Goal: Task Accomplishment & Management: Complete application form

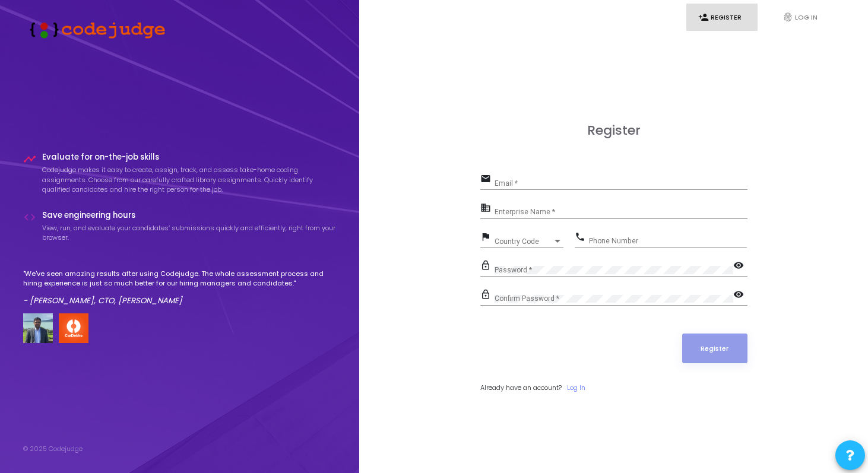
click at [544, 178] on div "Email *" at bounding box center [620, 180] width 253 height 18
type input "[EMAIL_ADDRESS][DOMAIN_NAME]"
click at [545, 205] on div "Enterprise Name *" at bounding box center [620, 210] width 253 height 18
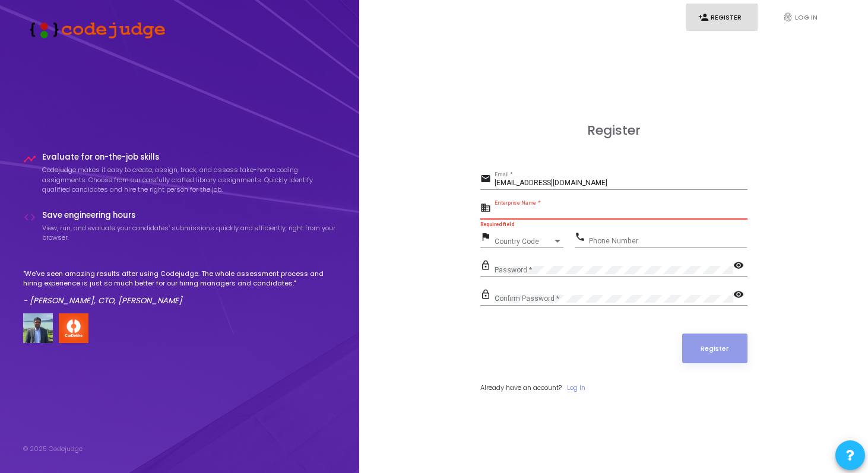
paste input "Payoneer - WFM"
type input "Payoneer - WFM"
click at [550, 242] on div "Country Code" at bounding box center [523, 241] width 58 height 7
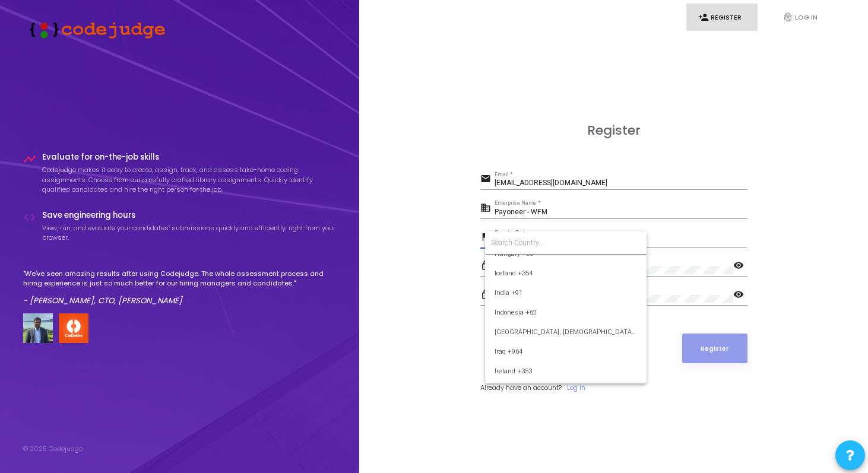
scroll to position [1850, 0]
click at [517, 292] on span "India +91" at bounding box center [565, 295] width 142 height 20
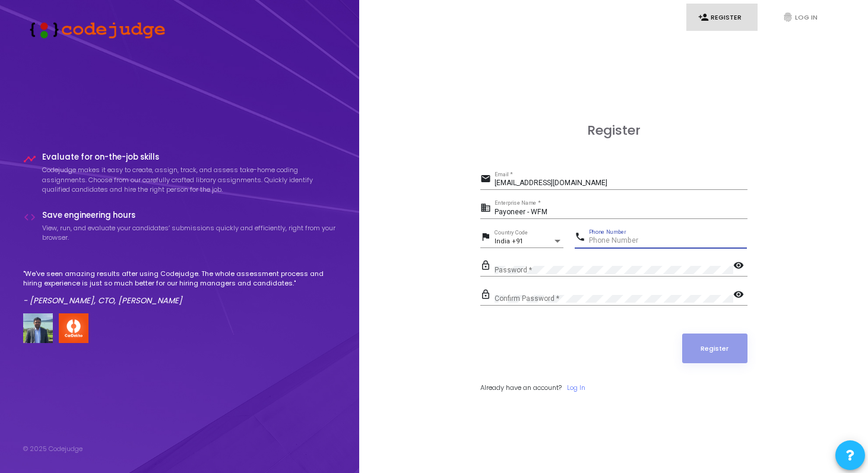
click at [613, 239] on input "Phone Number" at bounding box center [668, 241] width 158 height 8
type input "9717673543"
click at [597, 261] on div "Password *" at bounding box center [613, 267] width 239 height 18
click at [590, 305] on div "lock_outline Confirm Password * visibility" at bounding box center [613, 300] width 267 height 27
click at [590, 303] on div "Confirm Password *" at bounding box center [613, 296] width 239 height 18
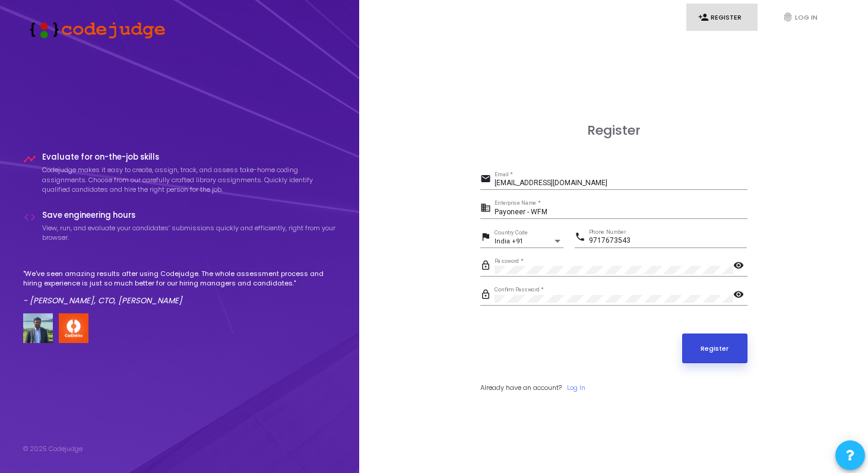
click at [694, 338] on button "Register" at bounding box center [714, 348] width 65 height 30
click at [701, 342] on button "Register" at bounding box center [714, 348] width 65 height 30
click at [740, 345] on button "Register" at bounding box center [714, 348] width 65 height 30
click at [697, 335] on button "Register" at bounding box center [714, 348] width 65 height 30
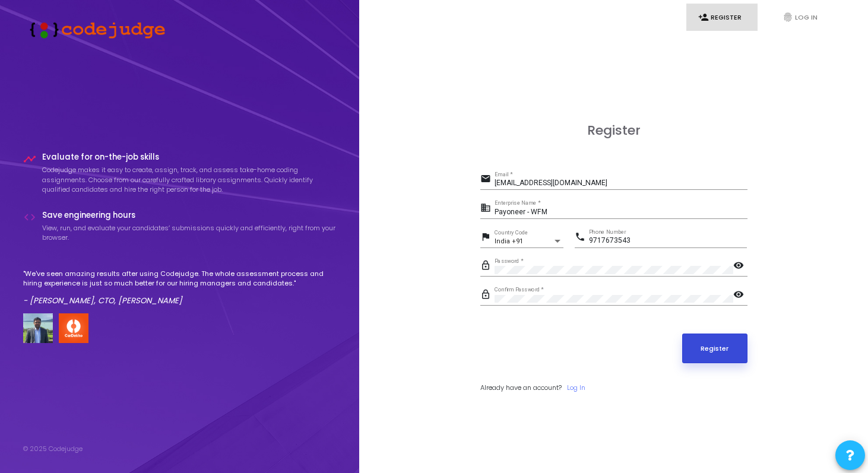
click at [727, 350] on button "Register" at bounding box center [714, 348] width 65 height 30
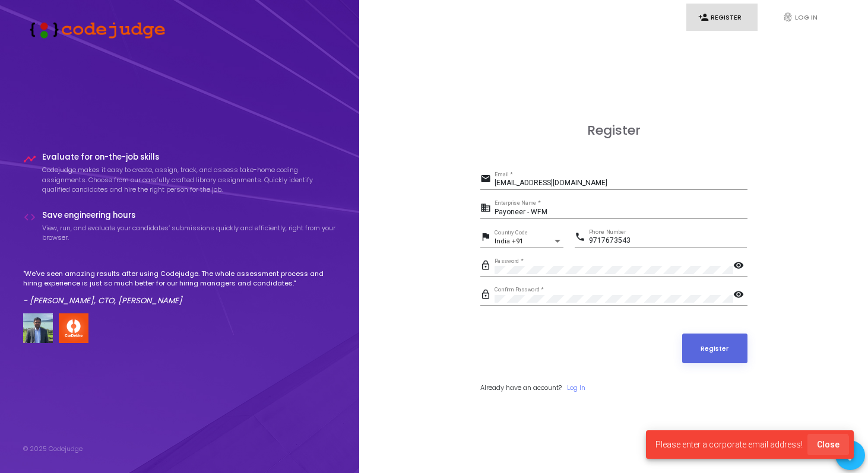
click at [827, 446] on span "Close" at bounding box center [828, 444] width 23 height 9
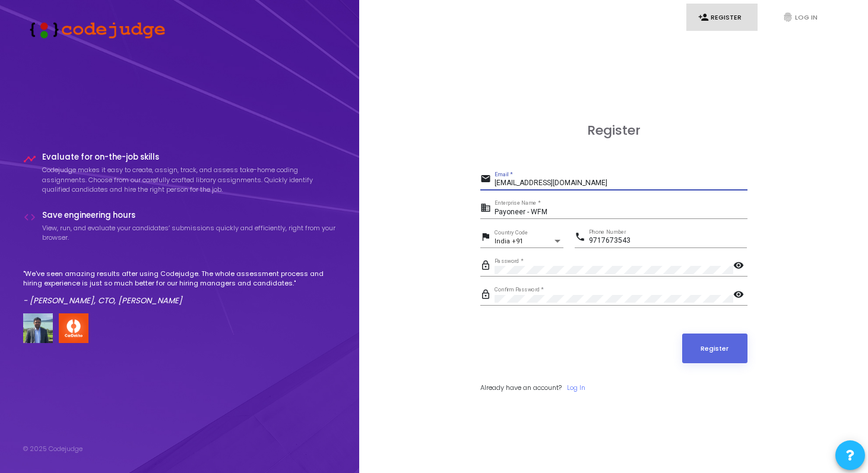
click at [511, 184] on input "[EMAIL_ADDRESS][DOMAIN_NAME]" at bounding box center [620, 183] width 253 height 8
type input "[EMAIL_ADDRESS][DOMAIN_NAME]"
click at [710, 344] on button "Register" at bounding box center [714, 348] width 65 height 30
click at [720, 357] on button "Register" at bounding box center [714, 348] width 65 height 30
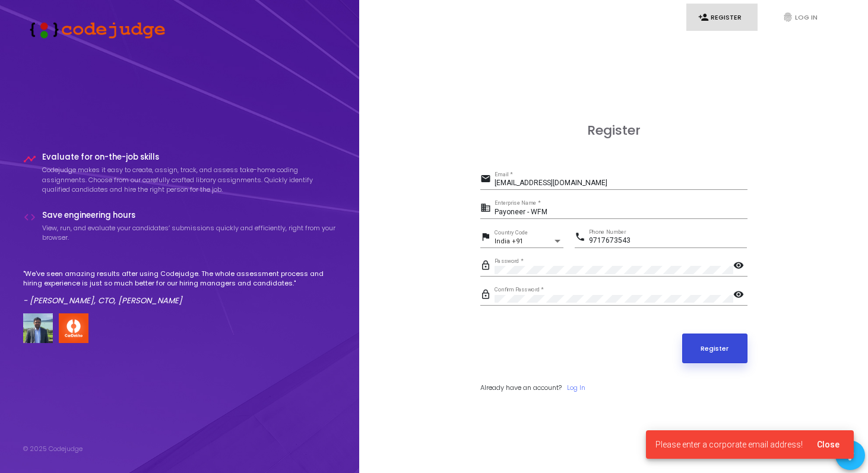
click at [719, 357] on button "Register" at bounding box center [714, 348] width 65 height 30
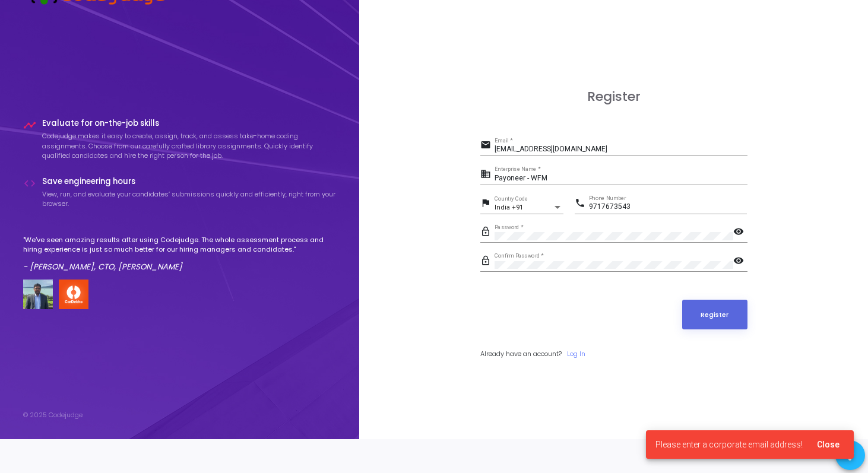
scroll to position [0, 0]
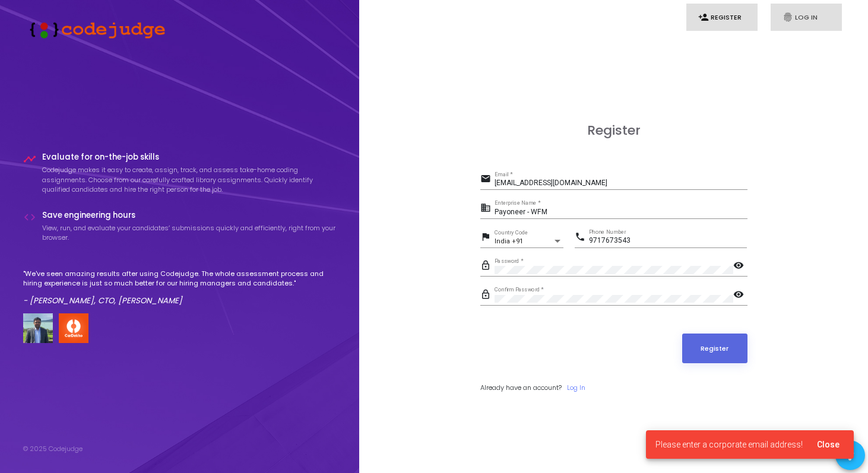
click at [815, 16] on link "fingerprint Log In" at bounding box center [805, 18] width 71 height 28
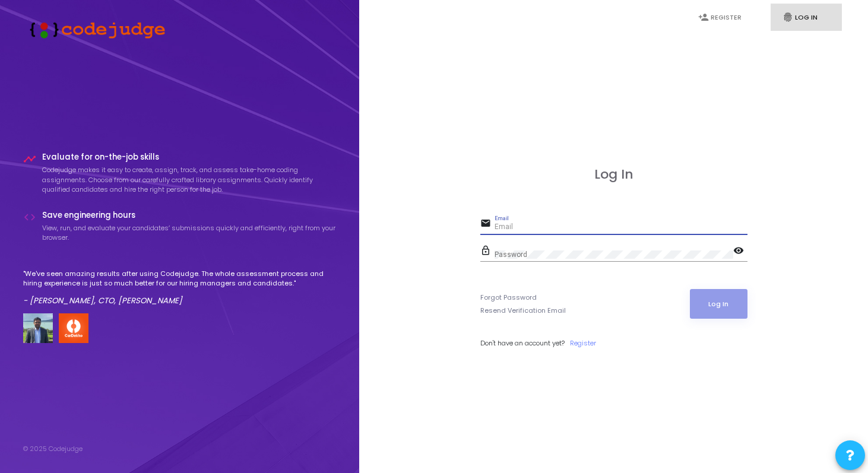
click at [587, 224] on input "Email" at bounding box center [620, 227] width 253 height 8
click at [527, 298] on link "Forgot Password" at bounding box center [508, 298] width 56 height 10
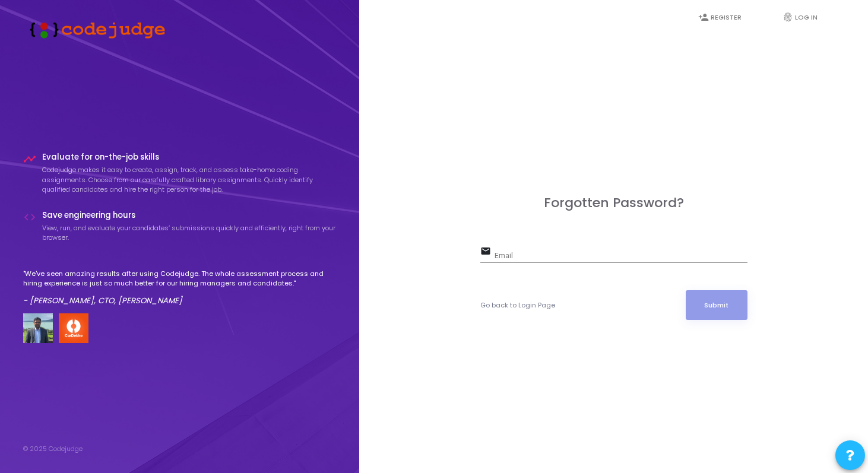
click at [550, 253] on input "Email" at bounding box center [620, 256] width 253 height 8
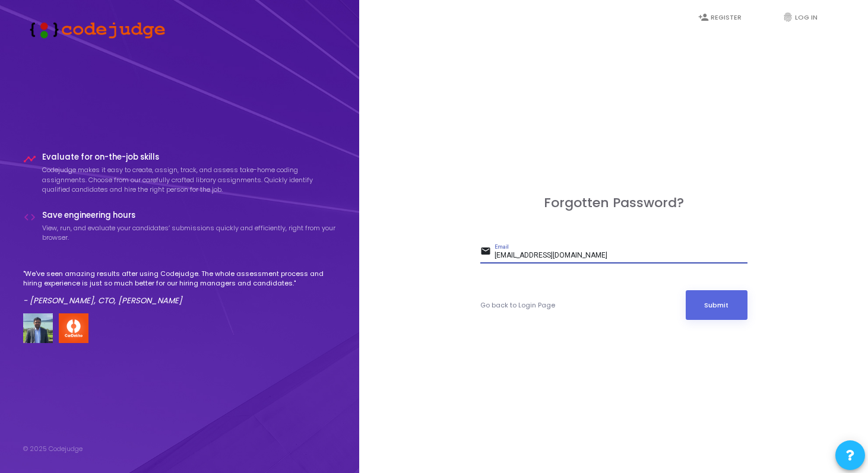
type input "[EMAIL_ADDRESS][DOMAIN_NAME]"
click at [697, 290] on form "email [EMAIL_ADDRESS][DOMAIN_NAME] Email Go back to Login Page Submit" at bounding box center [613, 281] width 267 height 77
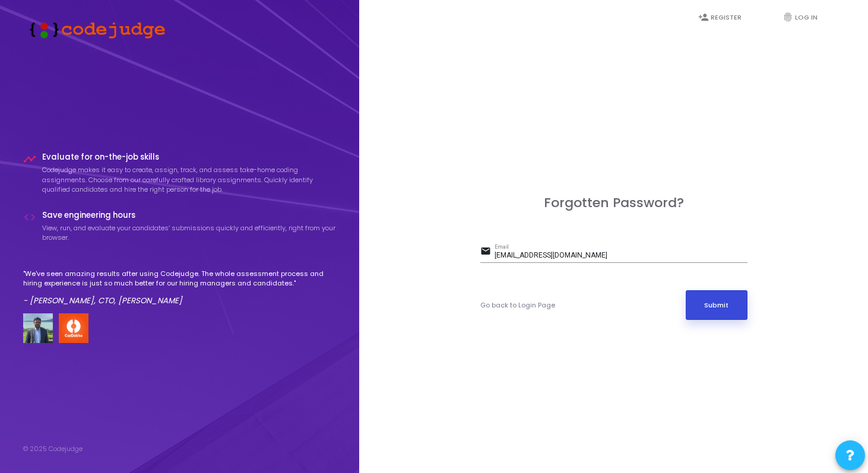
click at [705, 297] on button "Submit" at bounding box center [716, 305] width 62 height 30
click at [527, 301] on link "Go back to Login Page" at bounding box center [517, 305] width 75 height 10
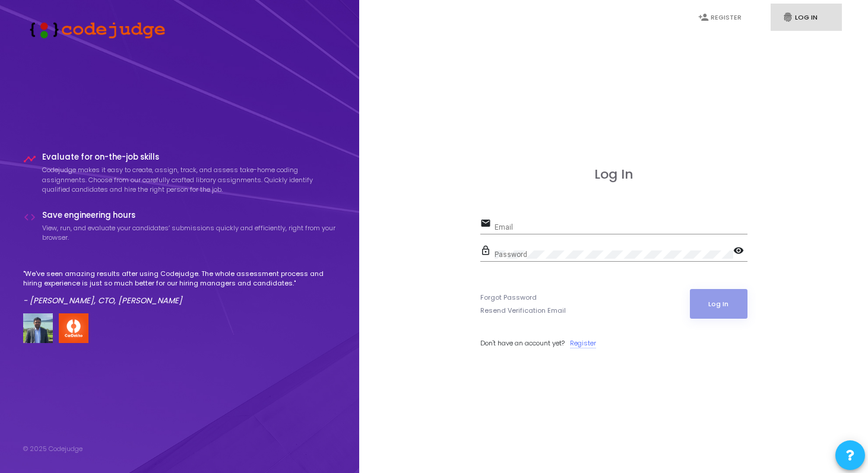
click at [582, 340] on link "Register" at bounding box center [583, 343] width 26 height 10
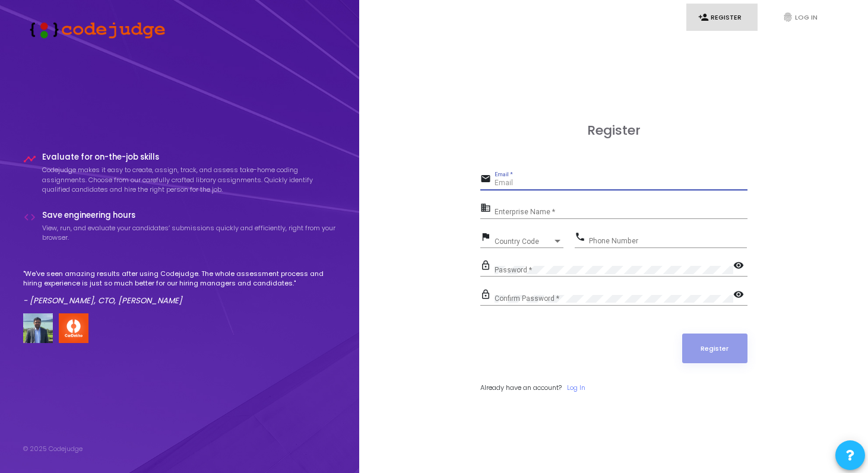
click at [559, 180] on input "Email *" at bounding box center [620, 183] width 253 height 8
type input "[EMAIL_ADDRESS][DOMAIN_NAME]"
click at [533, 235] on div "Country Code Country Code" at bounding box center [528, 239] width 69 height 18
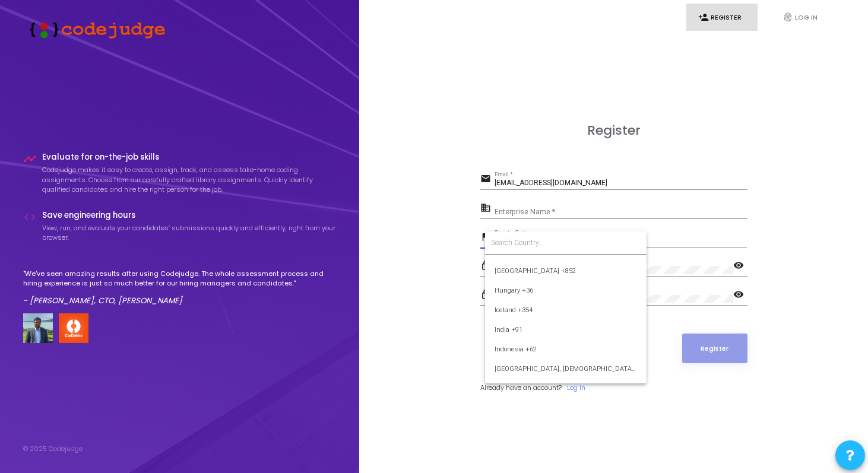
scroll to position [1857, 0]
click at [483, 136] on div at bounding box center [434, 236] width 868 height 473
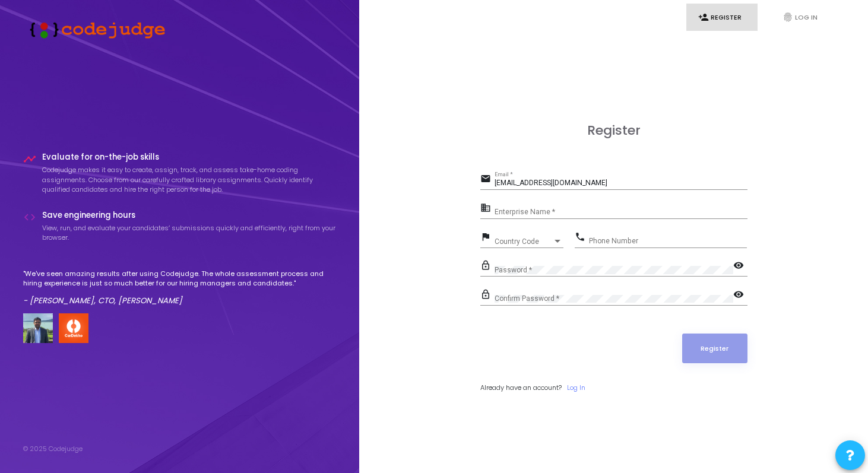
scroll to position [1834, 0]
click at [542, 233] on div "Country Code Country Code" at bounding box center [528, 239] width 69 height 18
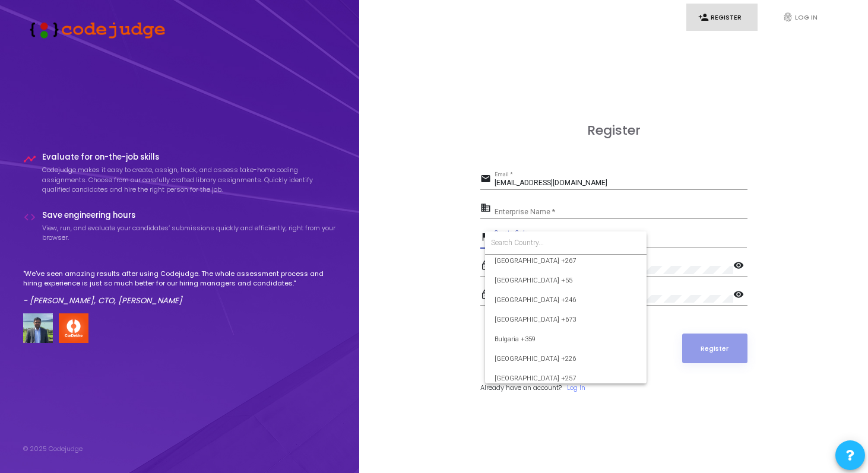
scroll to position [534, 0]
click at [553, 298] on span "[GEOGRAPHIC_DATA] +246" at bounding box center [565, 298] width 142 height 20
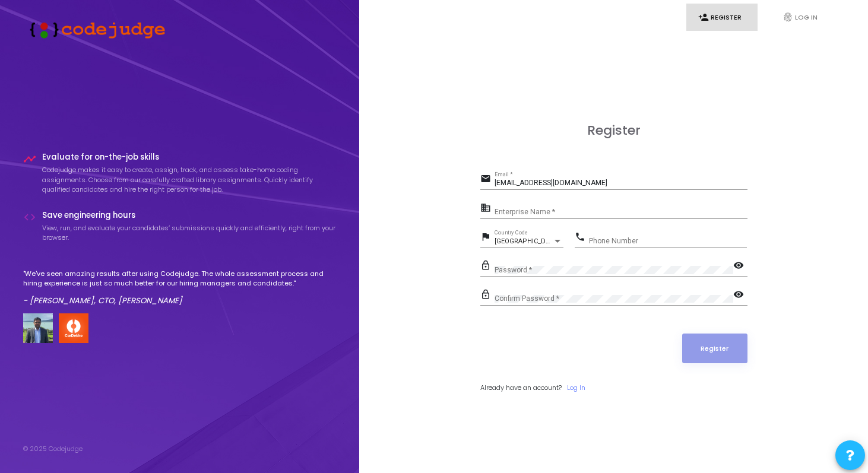
click at [540, 235] on div "[GEOGRAPHIC_DATA] +246 Country Code" at bounding box center [528, 239] width 69 height 18
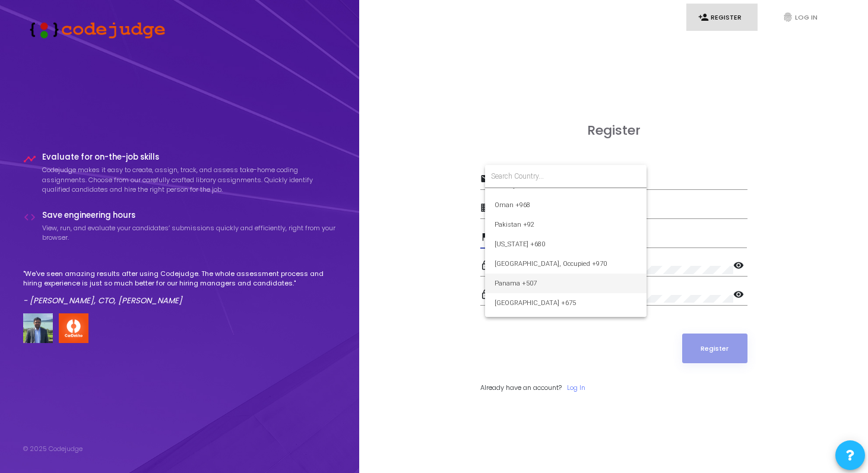
scroll to position [3190, 0]
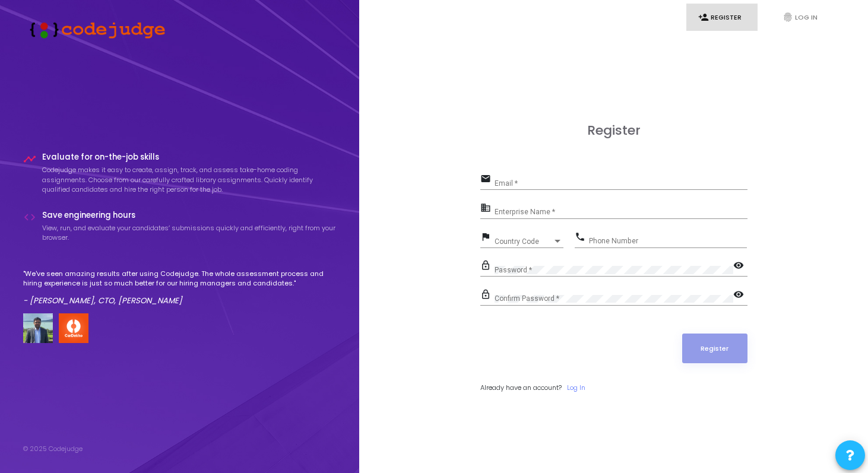
click at [528, 188] on div "Email *" at bounding box center [620, 180] width 253 height 18
type input "[EMAIL_ADDRESS][DOMAIN_NAME]"
click at [529, 219] on div "business Enterprise Name *" at bounding box center [613, 213] width 267 height 27
click at [536, 213] on input "Enterprise Name *" at bounding box center [620, 212] width 253 height 8
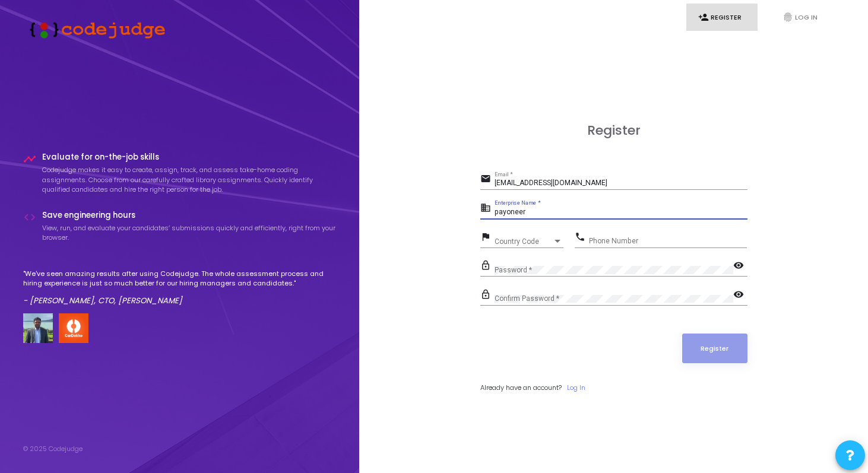
type input "payoneer"
click at [535, 234] on div "Country Code Country Code" at bounding box center [528, 239] width 69 height 18
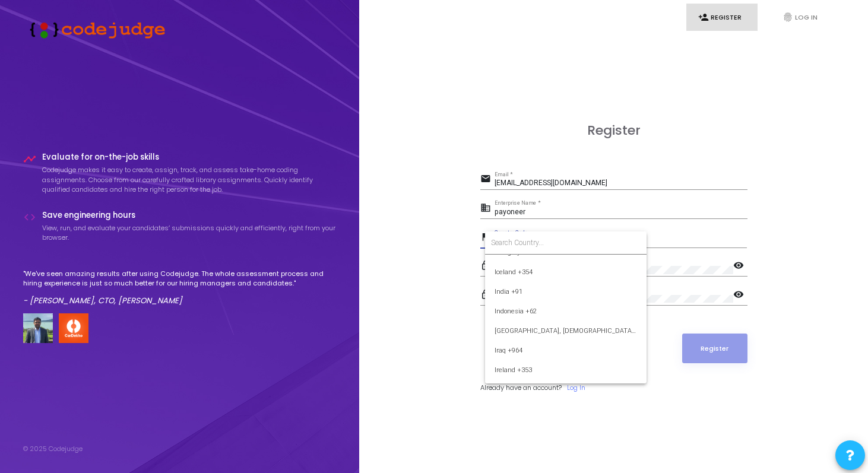
scroll to position [1853, 0]
click at [528, 297] on span "India +91" at bounding box center [565, 291] width 142 height 20
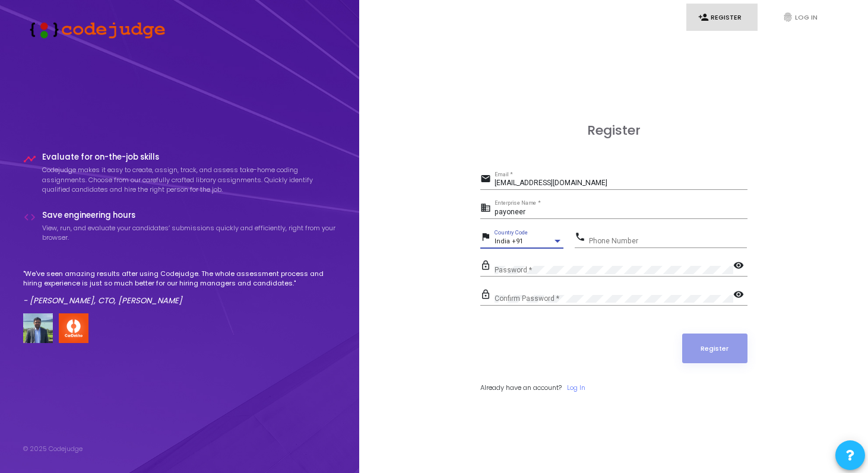
click at [623, 243] on input "Phone Number" at bounding box center [668, 241] width 158 height 8
type input "9717673543"
click at [593, 274] on div "Password *" at bounding box center [613, 267] width 239 height 18
click at [744, 268] on mat-icon "visibility" at bounding box center [740, 266] width 14 height 14
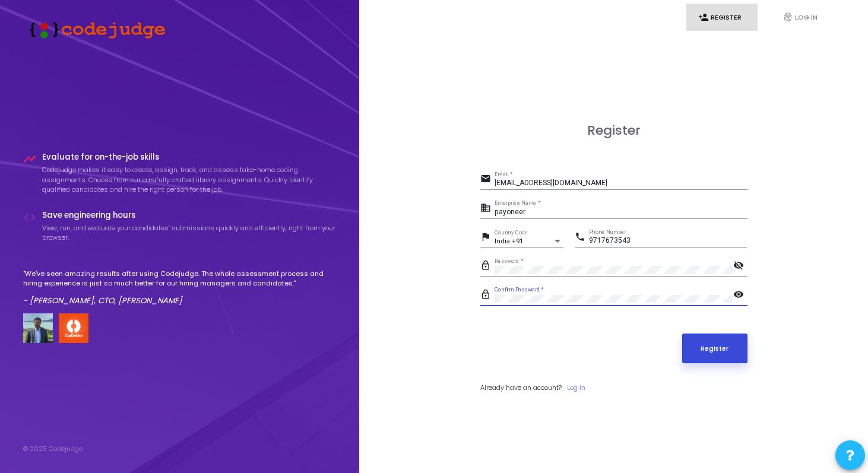
click at [703, 341] on button "Register" at bounding box center [714, 348] width 65 height 30
